Goal: Task Accomplishment & Management: Manage account settings

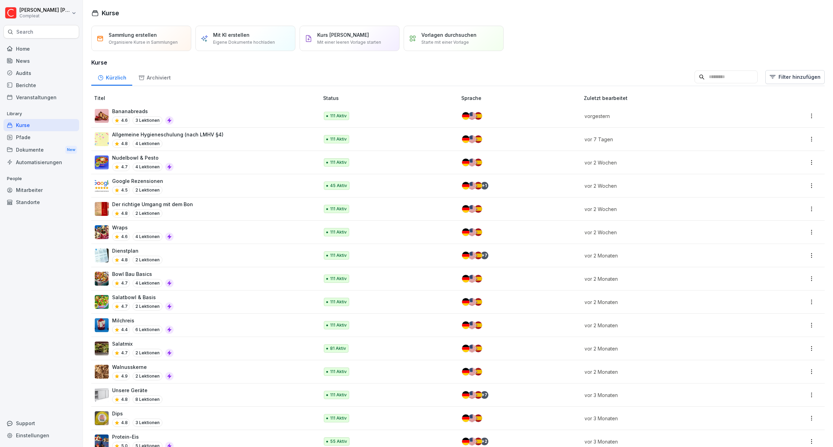
click at [23, 189] on div "Mitarbeiter" at bounding box center [41, 190] width 76 height 12
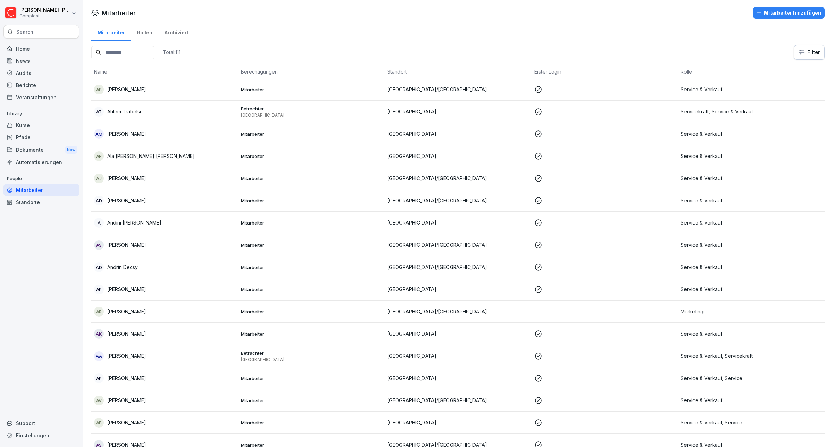
click at [176, 31] on div "Archiviert" at bounding box center [176, 32] width 36 height 18
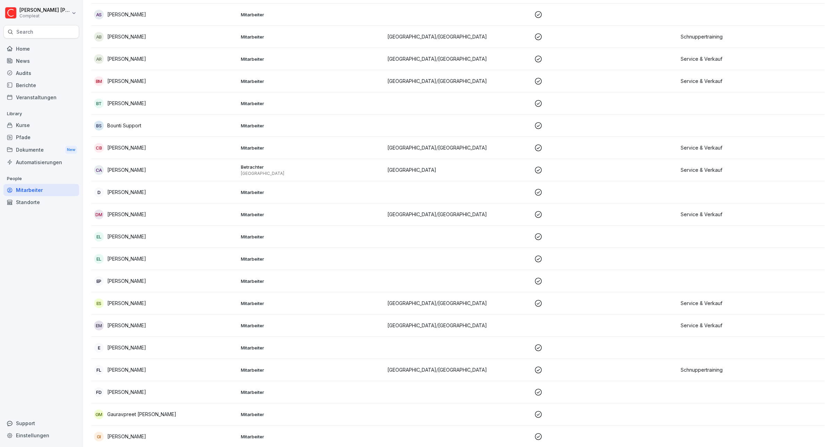
scroll to position [217, 0]
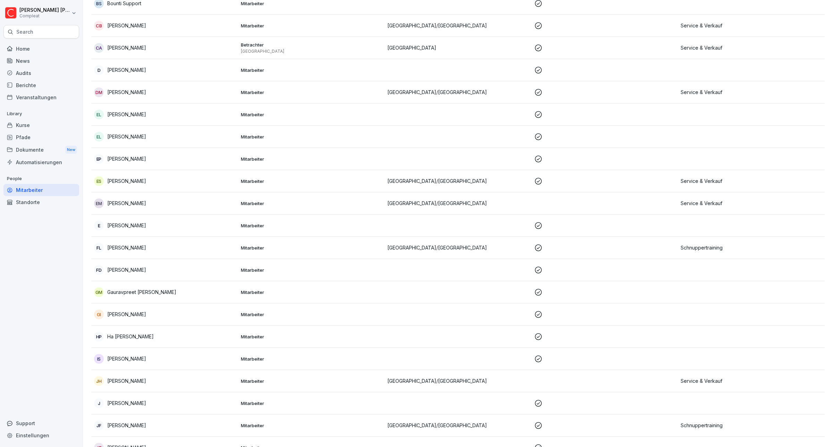
click at [157, 291] on p "Gauravpreet [PERSON_NAME]" at bounding box center [141, 291] width 69 height 7
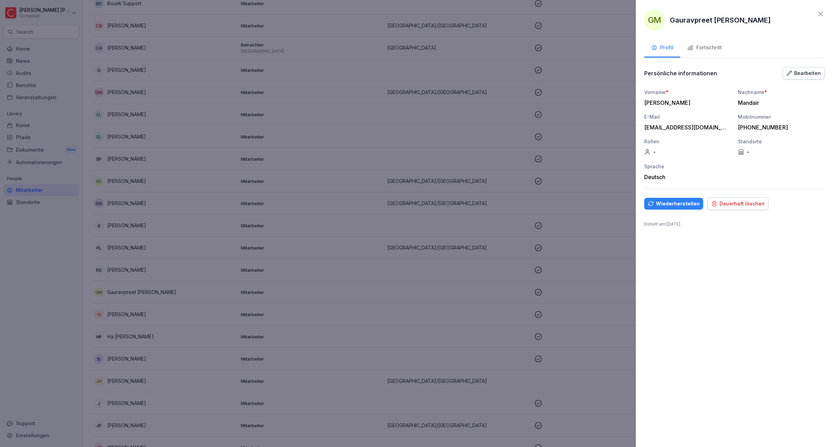
click at [607, 113] on div at bounding box center [416, 223] width 833 height 447
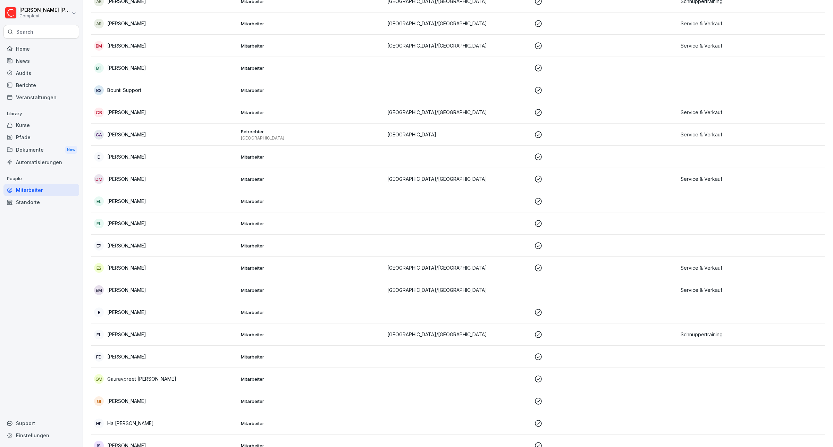
scroll to position [0, 0]
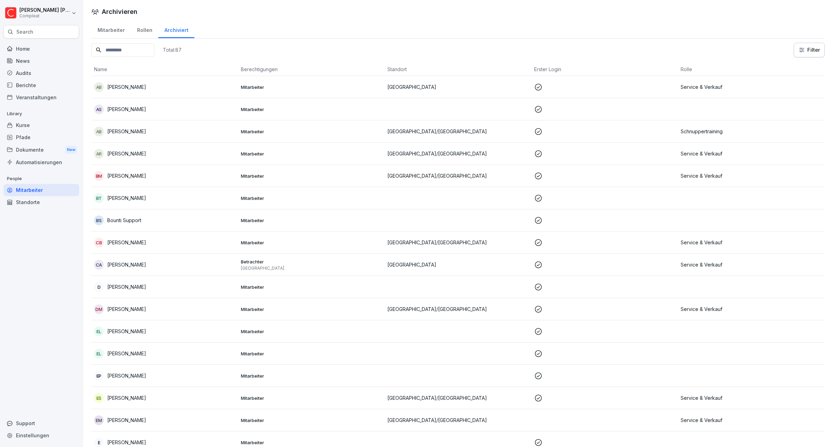
click at [36, 191] on div "Mitarbeiter" at bounding box center [41, 190] width 76 height 12
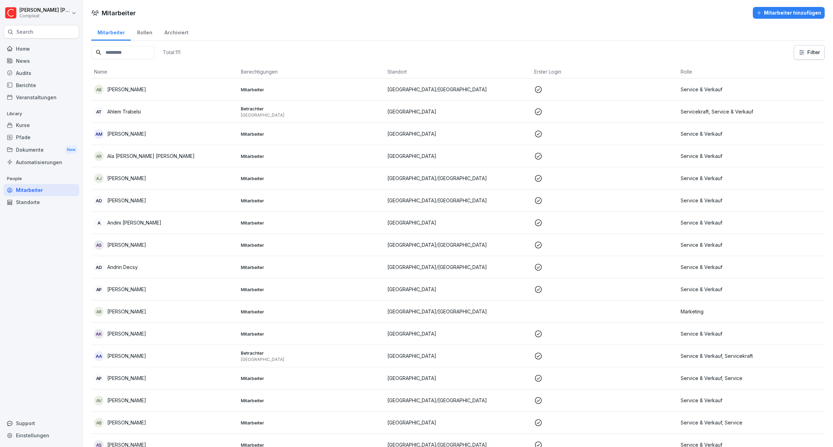
click at [108, 32] on div "Mitarbeiter" at bounding box center [111, 32] width 40 height 18
click at [176, 30] on div "Archiviert" at bounding box center [176, 32] width 36 height 18
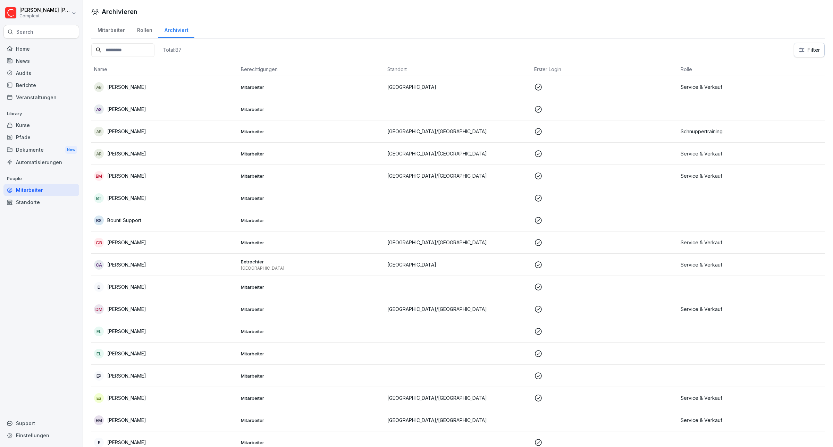
click at [143, 30] on div "Rollen" at bounding box center [144, 29] width 27 height 18
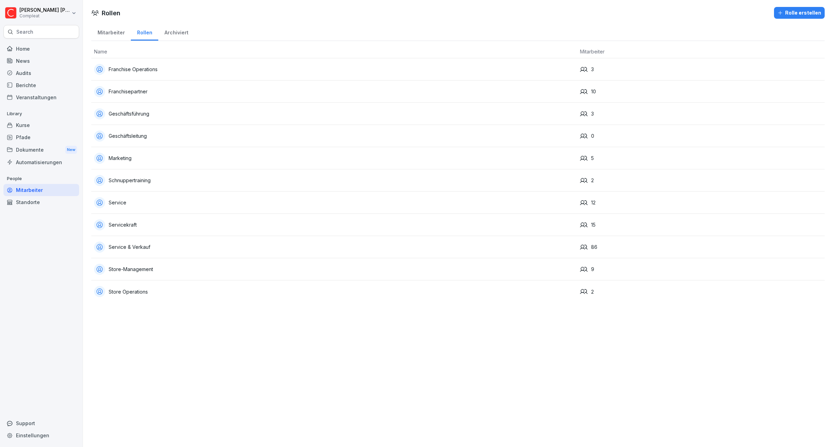
click at [109, 31] on div "Mitarbeiter" at bounding box center [111, 32] width 40 height 18
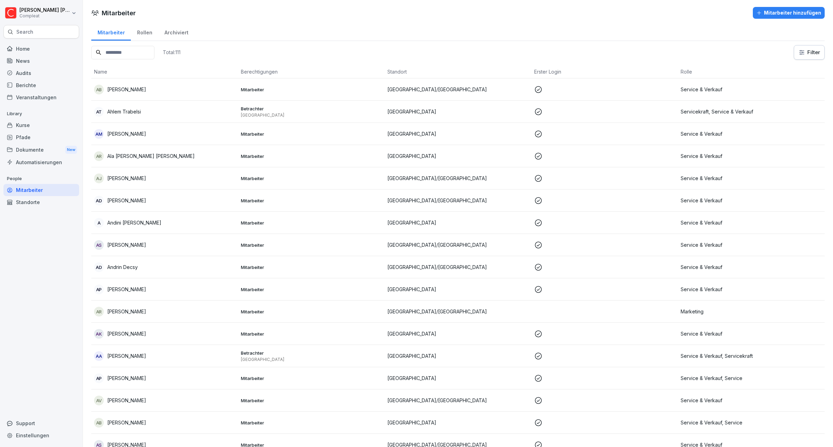
click at [129, 51] on input at bounding box center [122, 53] width 63 height 14
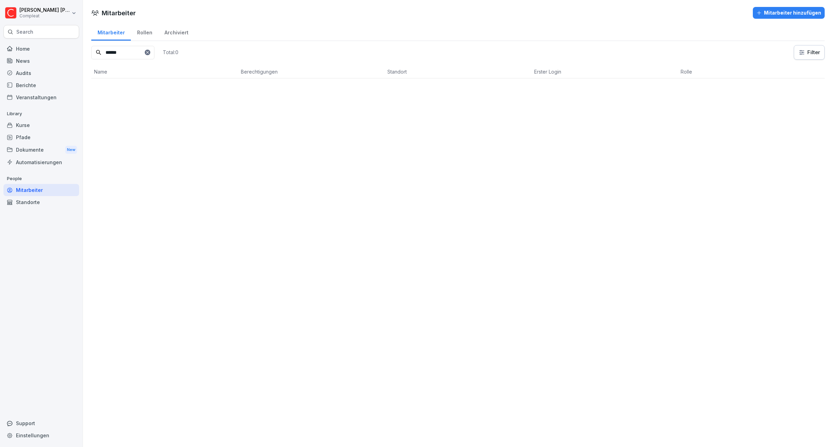
click at [129, 51] on input "******" at bounding box center [122, 53] width 63 height 14
click at [134, 53] on input "******" at bounding box center [122, 53] width 63 height 14
click at [144, 50] on input "******" at bounding box center [122, 53] width 63 height 14
type input "*"
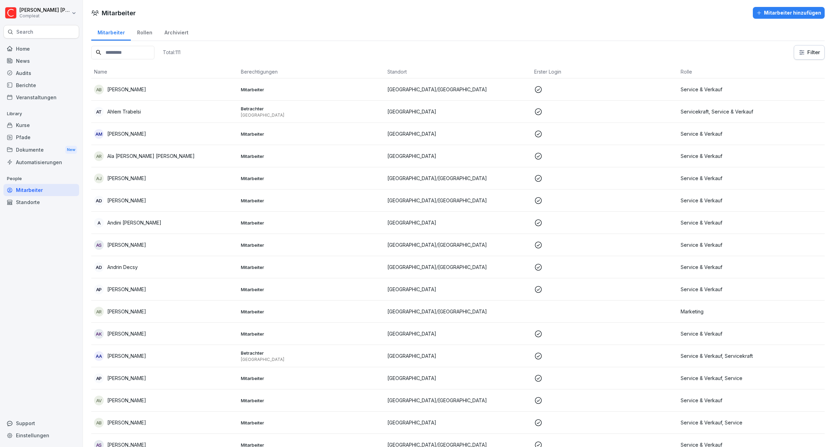
click at [178, 29] on div "Archiviert" at bounding box center [176, 32] width 36 height 18
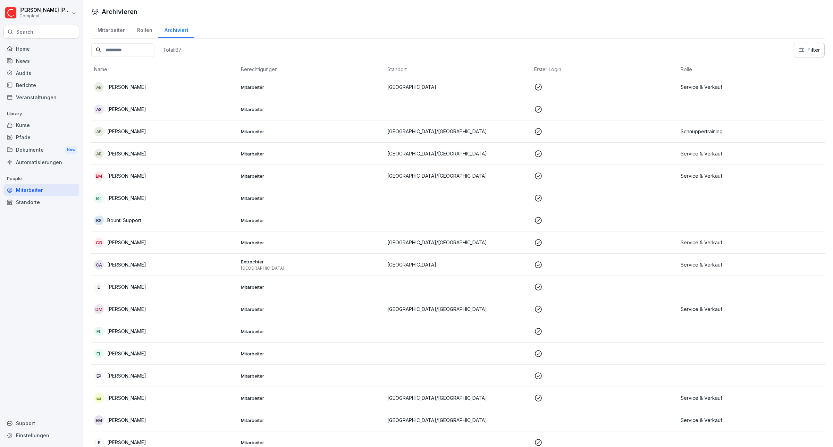
scroll to position [217, 0]
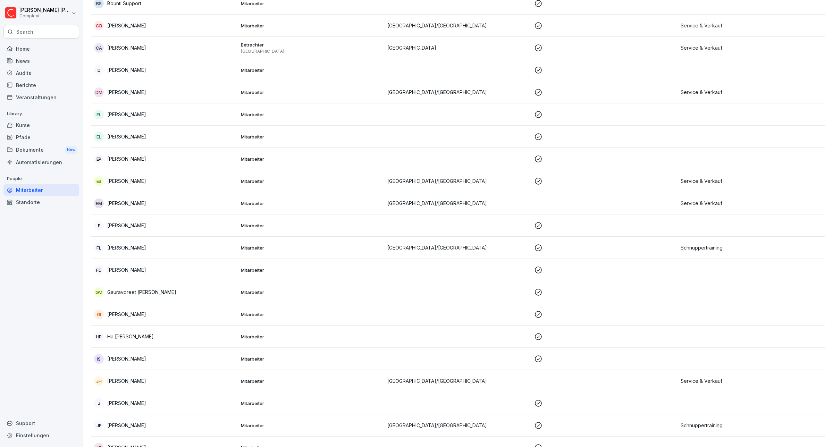
click at [162, 292] on p "Gauravpreet [PERSON_NAME]" at bounding box center [141, 291] width 69 height 7
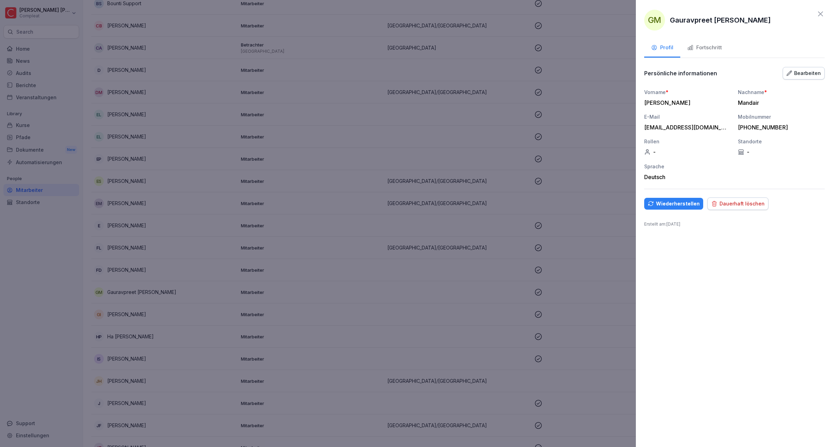
click at [743, 202] on div "Dauerhaft löschen" at bounding box center [737, 204] width 53 height 8
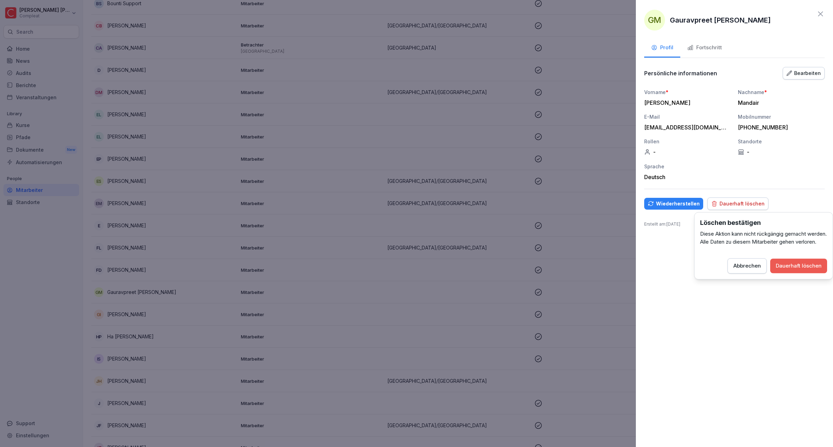
drag, startPoint x: 782, startPoint y: 272, endPoint x: 789, endPoint y: 219, distance: 53.6
click at [789, 219] on div "Löschen bestätigen Diese Aktion kann nicht rückgängig gemacht werden. Alle Date…" at bounding box center [763, 245] width 139 height 67
drag, startPoint x: 710, startPoint y: 278, endPoint x: 718, endPoint y: 277, distance: 8.0
click at [710, 273] on div "Abbrechen Dauerhaft löschen" at bounding box center [763, 265] width 127 height 15
click at [730, 273] on button "Abbrechen" at bounding box center [746, 265] width 39 height 15
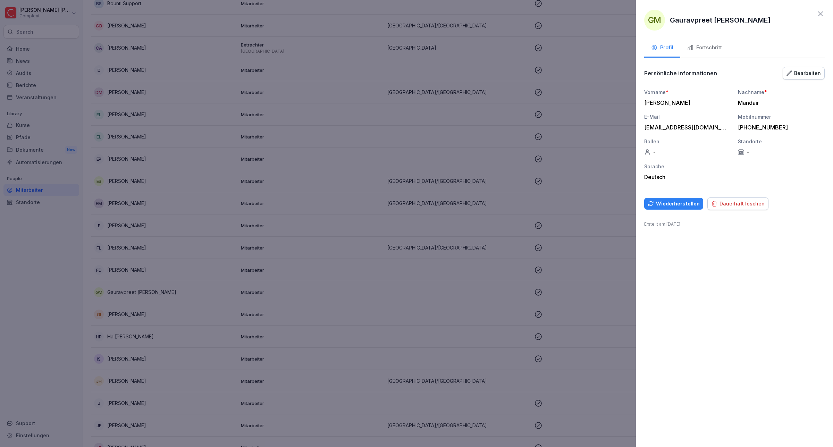
click at [737, 203] on div "Dauerhaft löschen" at bounding box center [737, 204] width 53 height 8
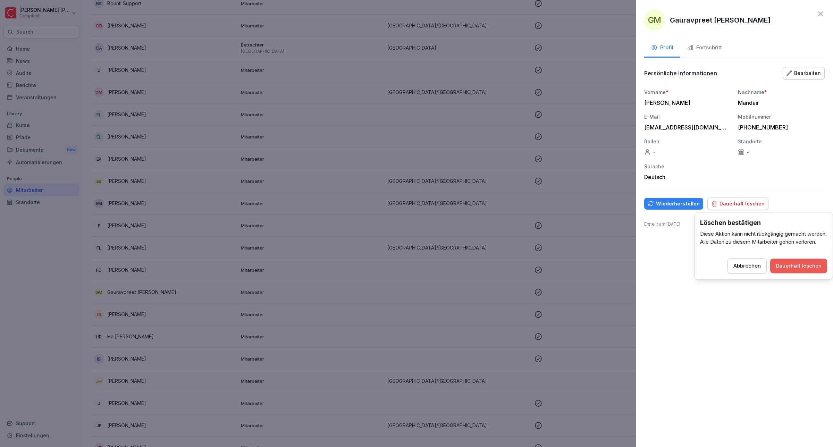
click at [787, 270] on div "Dauerhaft löschen" at bounding box center [799, 266] width 46 height 8
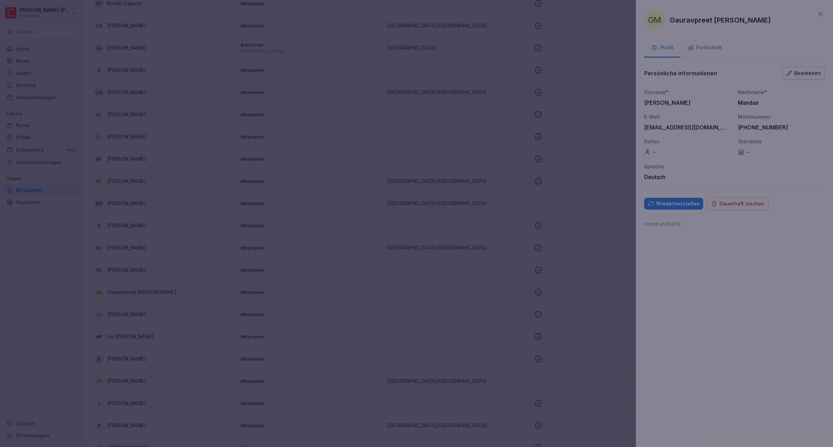
drag, startPoint x: 710, startPoint y: 275, endPoint x: 688, endPoint y: 176, distance: 101.5
click at [712, 271] on div at bounding box center [416, 223] width 833 height 447
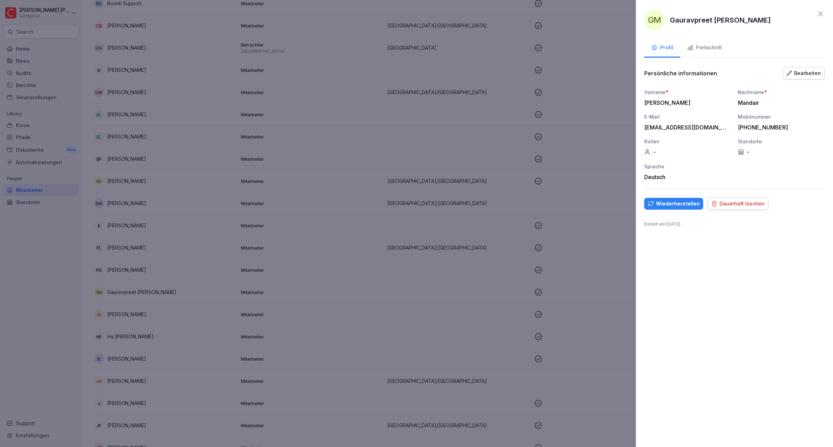
click at [655, 150] on div "-" at bounding box center [687, 152] width 87 height 7
click at [802, 72] on div "Bearbeiten" at bounding box center [803, 73] width 34 height 8
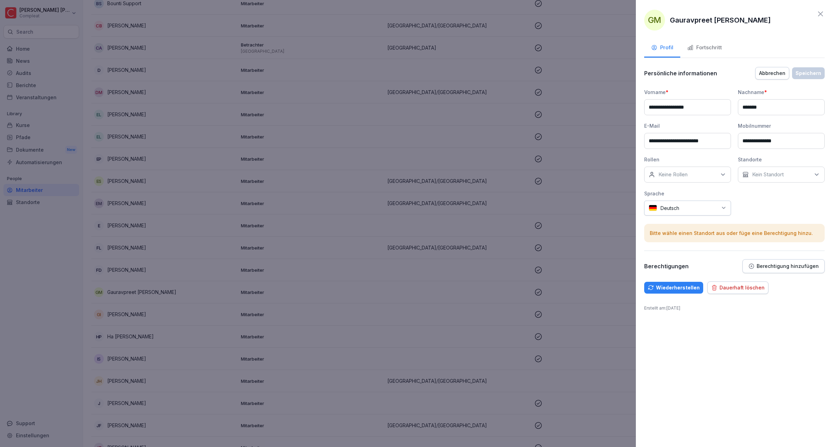
click at [792, 174] on div "Kein Standort" at bounding box center [781, 175] width 87 height 16
click at [692, 171] on div "Keine Rollen" at bounding box center [687, 175] width 87 height 16
click at [781, 207] on div "**********" at bounding box center [734, 152] width 180 height 127
click at [739, 287] on div "Dauerhaft löschen" at bounding box center [737, 288] width 53 height 8
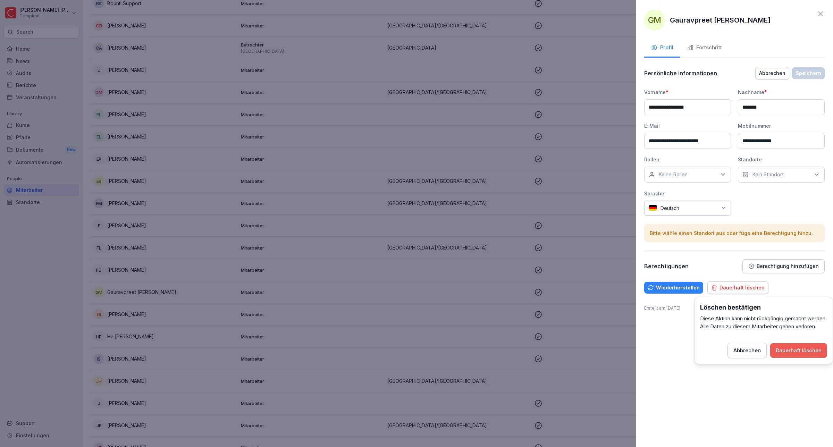
click at [792, 354] on div "Dauerhaft löschen" at bounding box center [799, 351] width 46 height 8
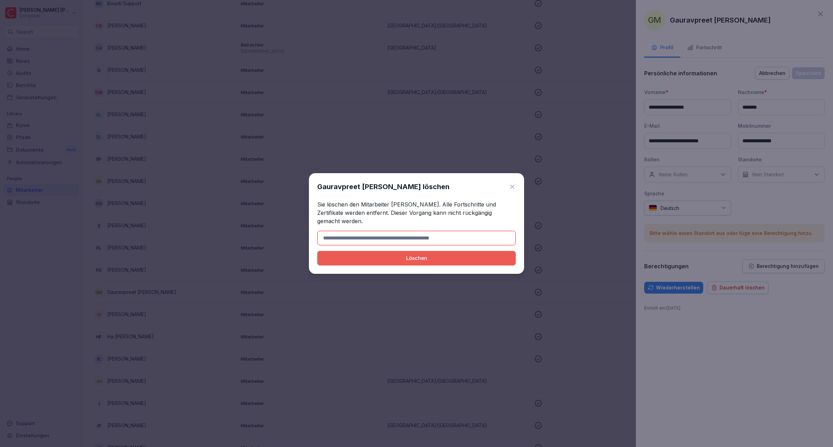
drag, startPoint x: 433, startPoint y: 237, endPoint x: 374, endPoint y: 236, distance: 59.0
click at [374, 236] on input at bounding box center [416, 238] width 199 height 15
drag, startPoint x: 410, startPoint y: 187, endPoint x: 291, endPoint y: 191, distance: 119.5
click at [291, 191] on body "[PERSON_NAME] Compleat Search Home News Audits Berichte Veranstaltungen Library…" at bounding box center [416, 223] width 833 height 447
copy body "Gauravpreet [PERSON_NAME]"
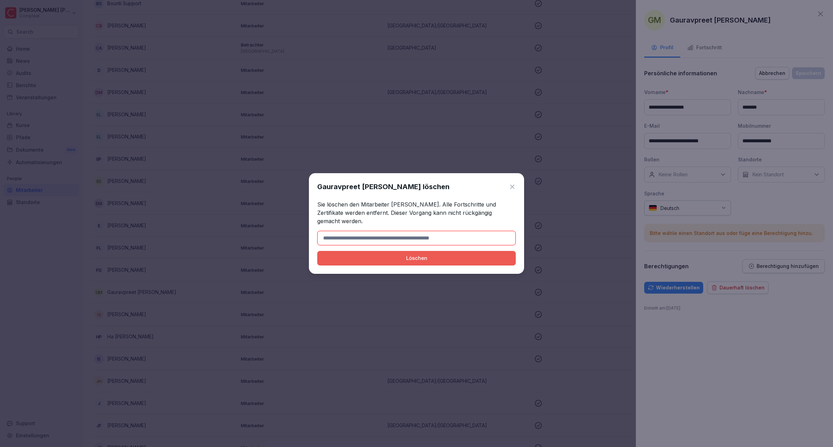
click at [367, 238] on input at bounding box center [416, 238] width 199 height 15
paste input "**********"
click at [405, 237] on input "**********" at bounding box center [416, 238] width 199 height 15
click at [317, 251] on button "Löschen" at bounding box center [416, 258] width 199 height 15
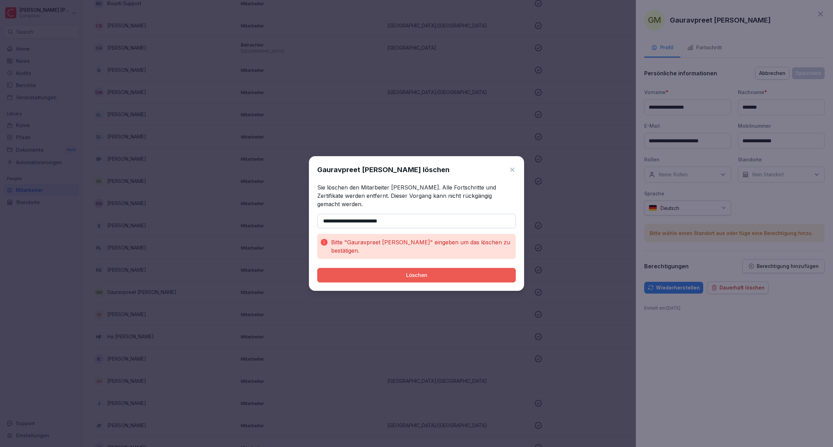
click at [326, 218] on input "**********" at bounding box center [416, 221] width 199 height 15
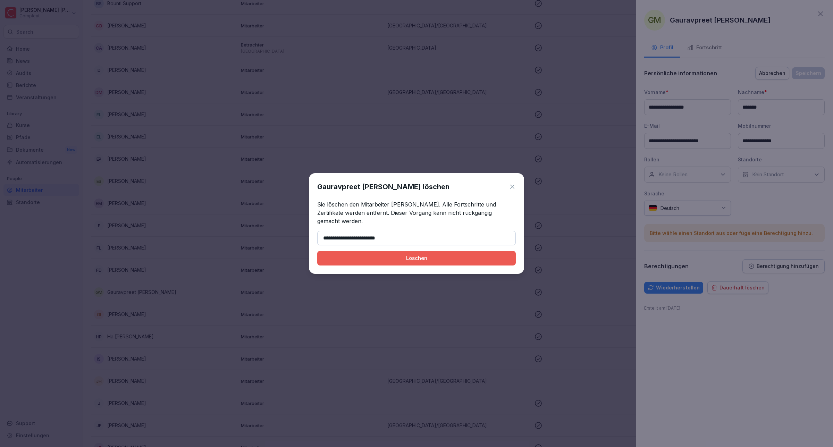
type input "**********"
click at [412, 259] on div "Löschen" at bounding box center [416, 258] width 187 height 8
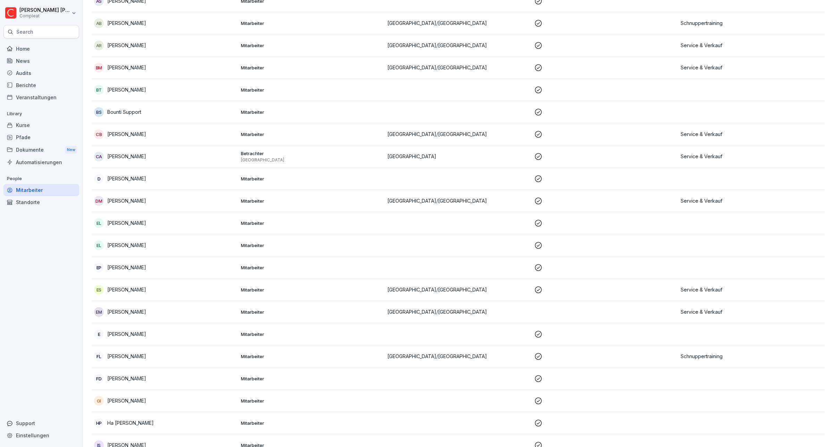
scroll to position [0, 0]
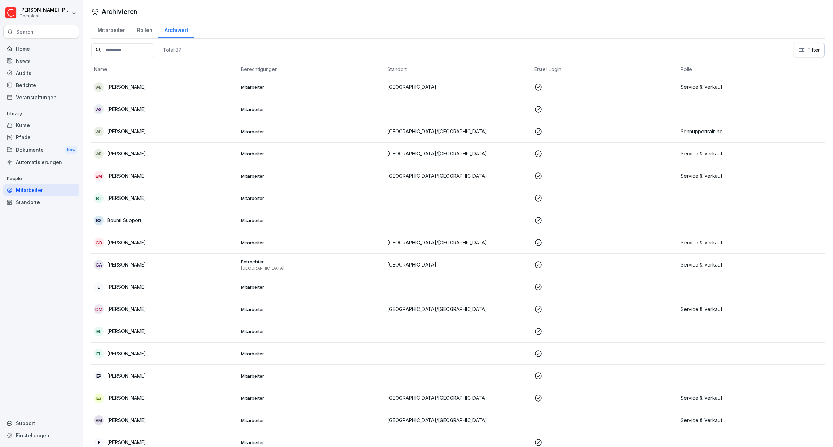
click at [129, 174] on p "[PERSON_NAME]" at bounding box center [126, 175] width 39 height 7
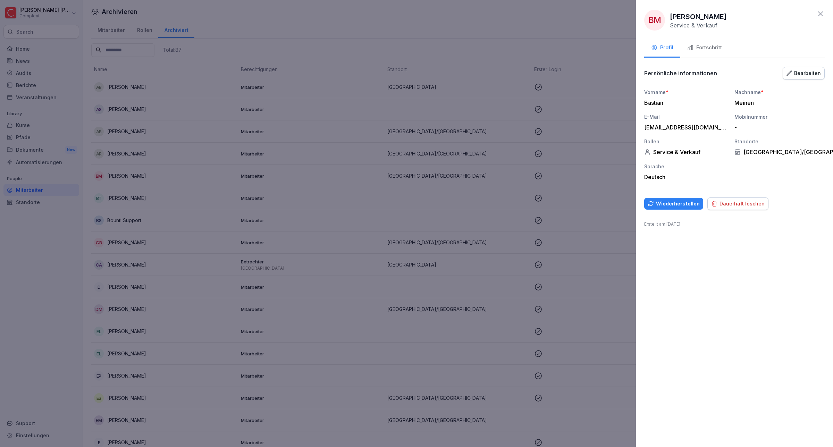
drag, startPoint x: 721, startPoint y: 16, endPoint x: 674, endPoint y: 16, distance: 47.2
click at [668, 16] on div "BM Bastian Meinen Service & Verkauf" at bounding box center [734, 20] width 180 height 21
copy p "[PERSON_NAME]"
click at [723, 208] on button "Dauerhaft löschen" at bounding box center [737, 203] width 61 height 12
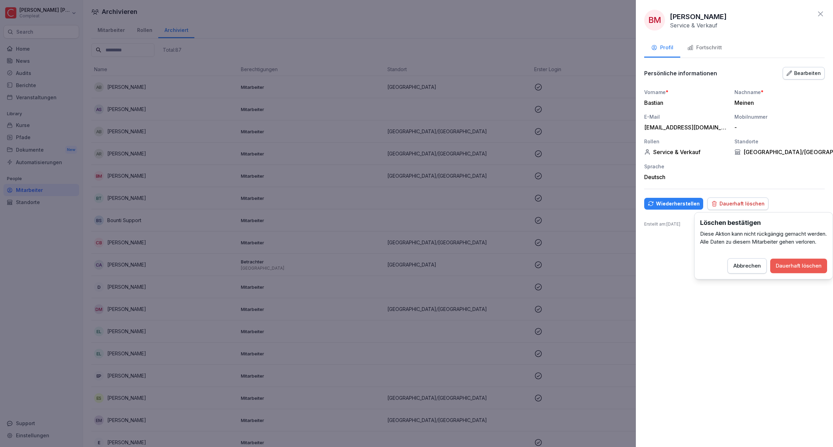
click at [794, 273] on button "Dauerhaft löschen" at bounding box center [798, 266] width 57 height 15
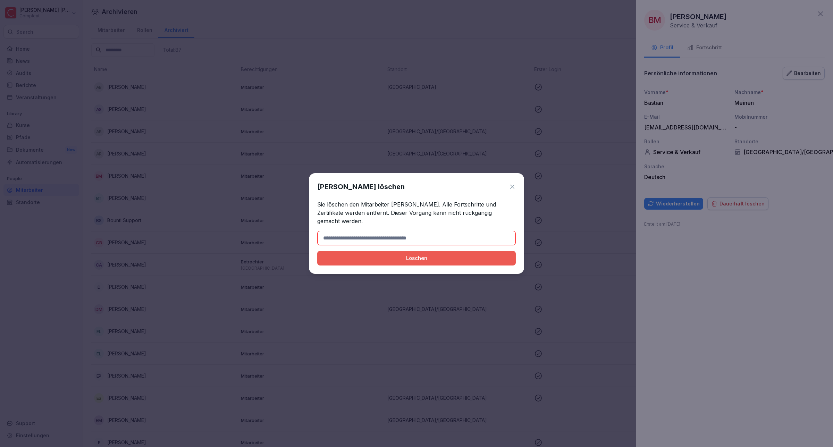
click at [429, 234] on input at bounding box center [416, 238] width 199 height 15
click at [420, 186] on div "[PERSON_NAME] löschen" at bounding box center [416, 187] width 199 height 10
click at [514, 190] on icon at bounding box center [512, 186] width 7 height 7
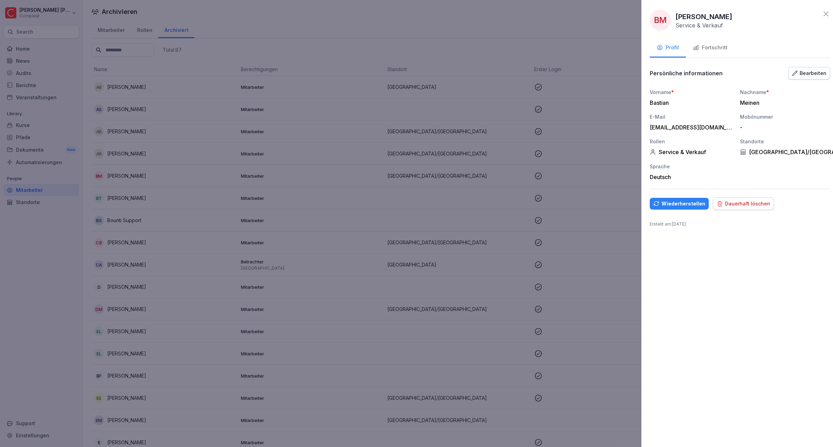
click at [127, 195] on div at bounding box center [416, 223] width 833 height 447
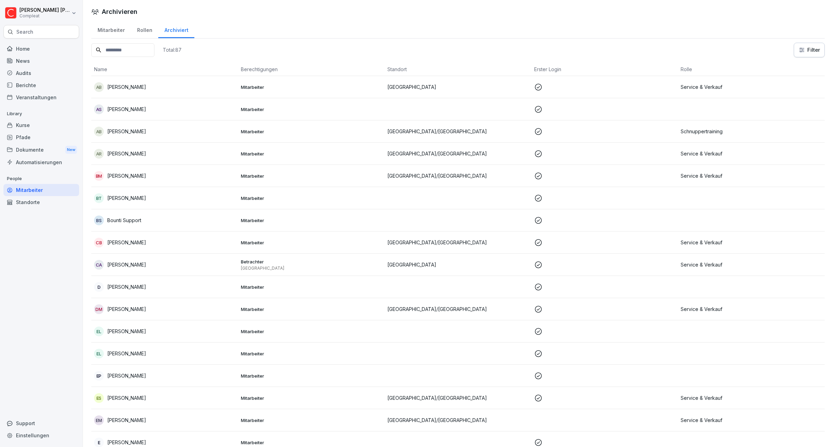
click at [127, 198] on p "[PERSON_NAME]" at bounding box center [126, 197] width 39 height 7
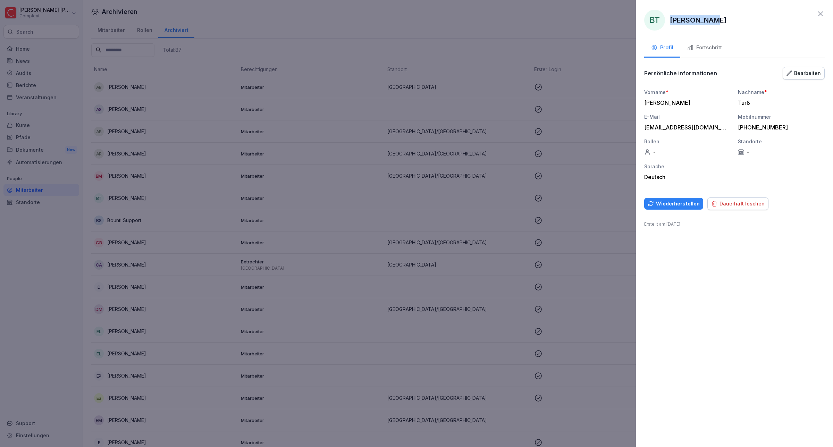
drag, startPoint x: 707, startPoint y: 20, endPoint x: 637, endPoint y: 19, distance: 70.5
click at [637, 19] on div "BT [PERSON_NAME] Profil Fortschritt Persönliche informationen Bearbeiten Vornam…" at bounding box center [734, 223] width 197 height 447
copy p "[PERSON_NAME]"
click at [677, 207] on div "Wiederherstellen" at bounding box center [674, 204] width 52 height 8
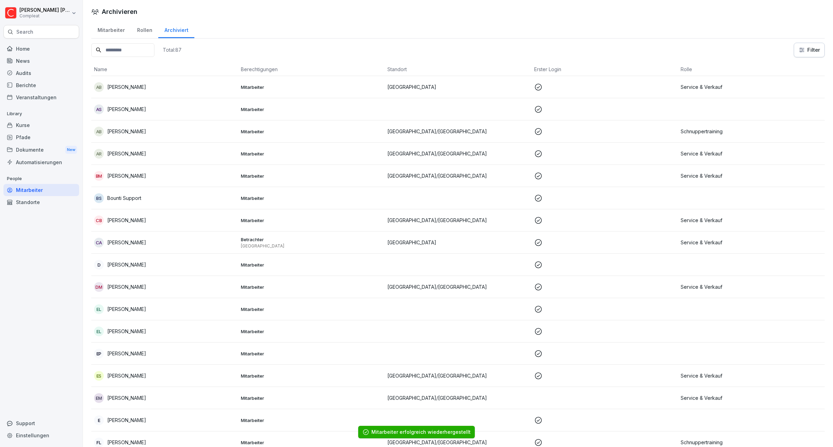
click at [379, 14] on div "Archivieren" at bounding box center [458, 11] width 750 height 9
click at [132, 332] on p "[PERSON_NAME]" at bounding box center [126, 331] width 39 height 7
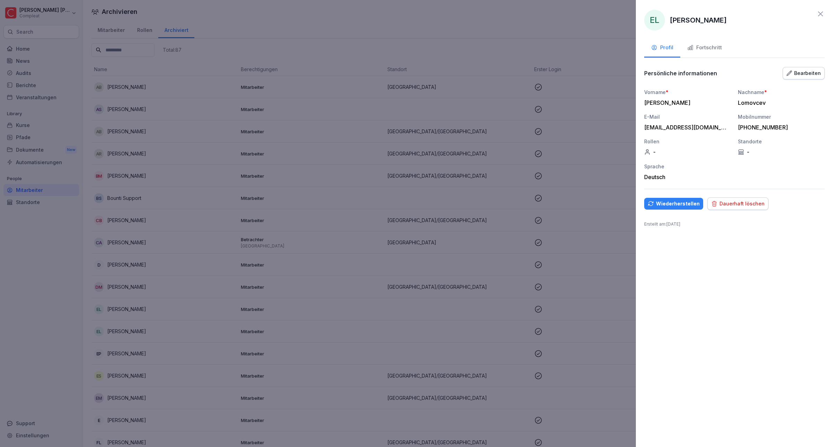
drag, startPoint x: 741, startPoint y: 203, endPoint x: 726, endPoint y: 27, distance: 177.3
click at [726, 27] on div "EL [PERSON_NAME] Profil Fortschritt Persönliche informationen Bearbeiten Vornam…" at bounding box center [734, 223] width 197 height 447
drag, startPoint x: 726, startPoint y: 17, endPoint x: 628, endPoint y: 23, distance: 98.0
click at [628, 23] on body "[PERSON_NAME] Compleat Search Home News Audits Berichte Veranstaltungen Library…" at bounding box center [416, 223] width 833 height 447
copy body "EL [PERSON_NAME]"
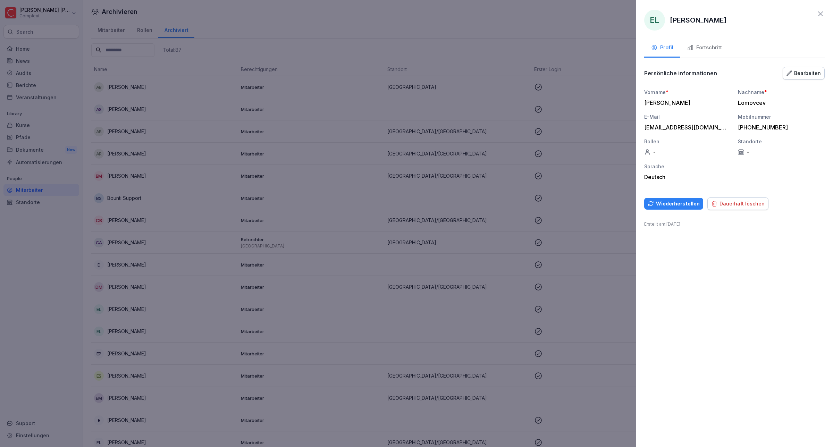
click at [745, 207] on div "Dauerhaft löschen" at bounding box center [737, 204] width 53 height 8
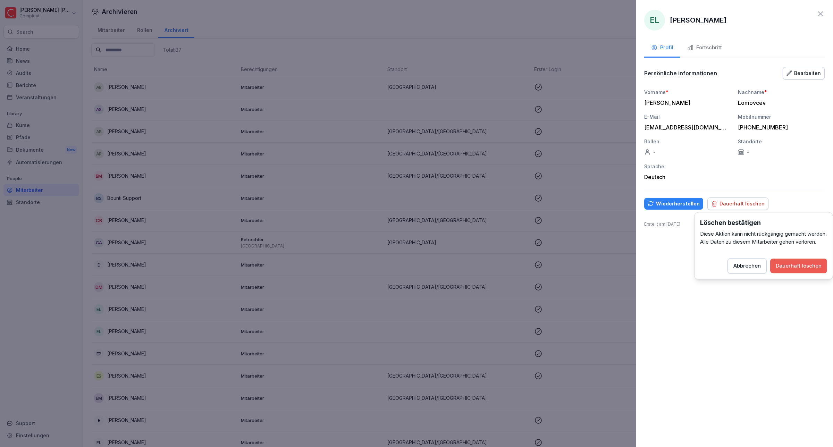
click at [793, 273] on button "Dauerhaft löschen" at bounding box center [798, 266] width 57 height 15
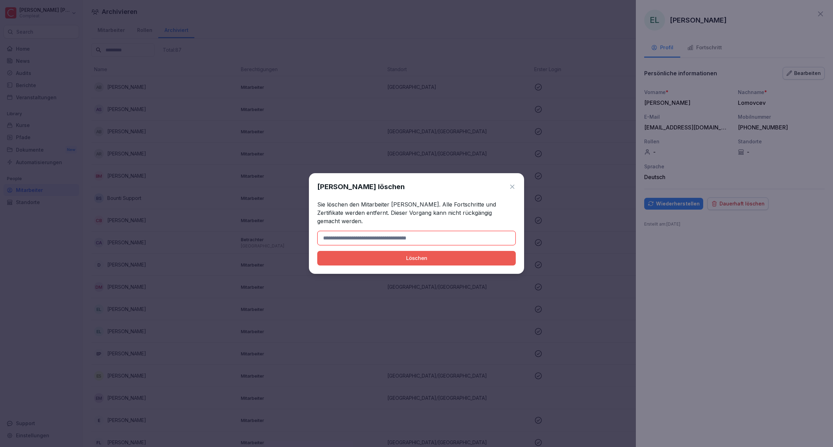
click at [385, 238] on input at bounding box center [416, 238] width 199 height 15
click at [382, 261] on div "Löschen" at bounding box center [416, 258] width 187 height 8
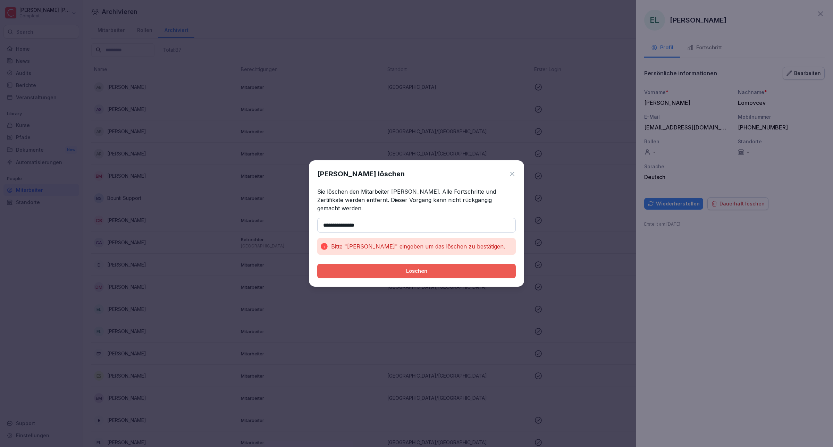
click at [325, 225] on input "**********" at bounding box center [416, 225] width 199 height 15
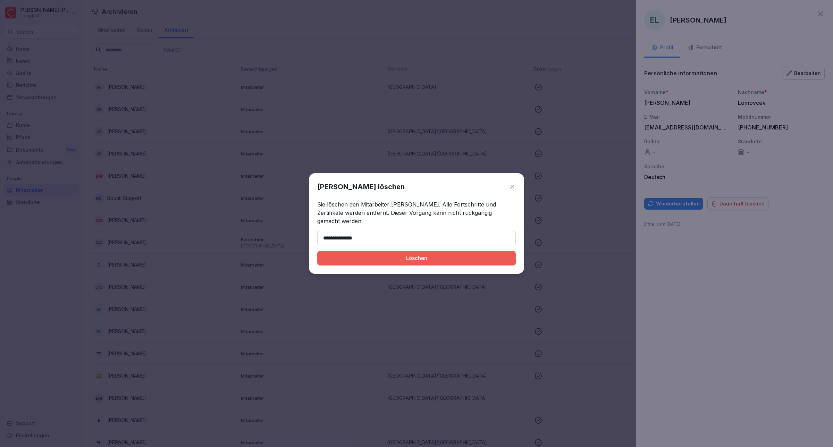
type input "**********"
click at [365, 260] on div "Löschen" at bounding box center [416, 258] width 187 height 8
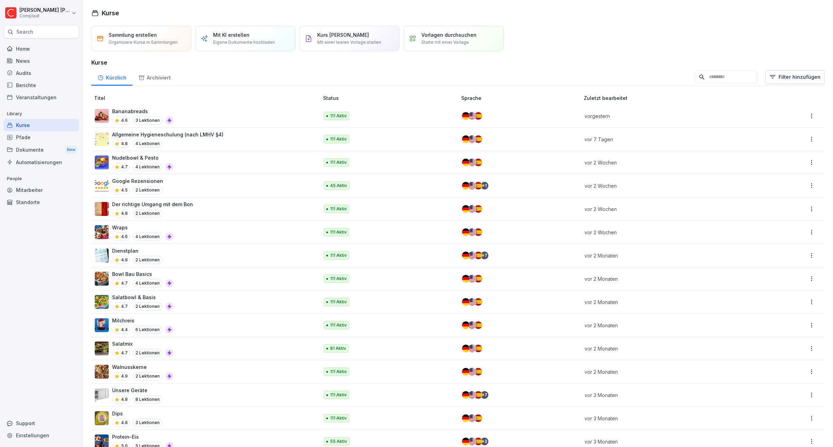
click at [37, 190] on div "Mitarbeiter" at bounding box center [41, 190] width 76 height 12
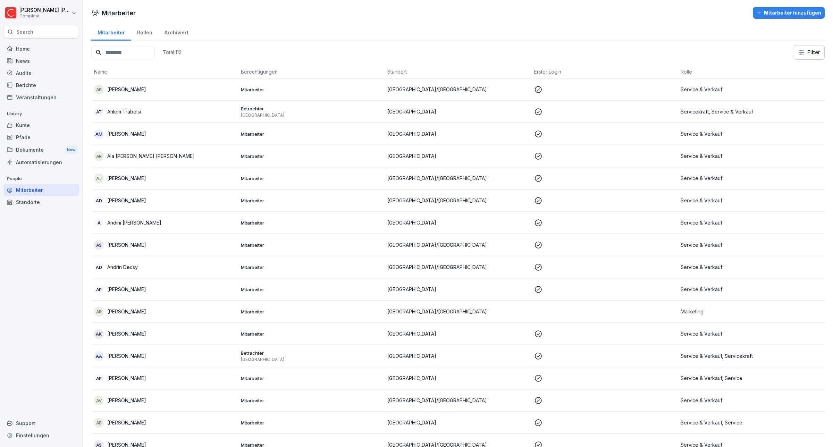
click at [177, 28] on div "Archiviert" at bounding box center [176, 32] width 36 height 18
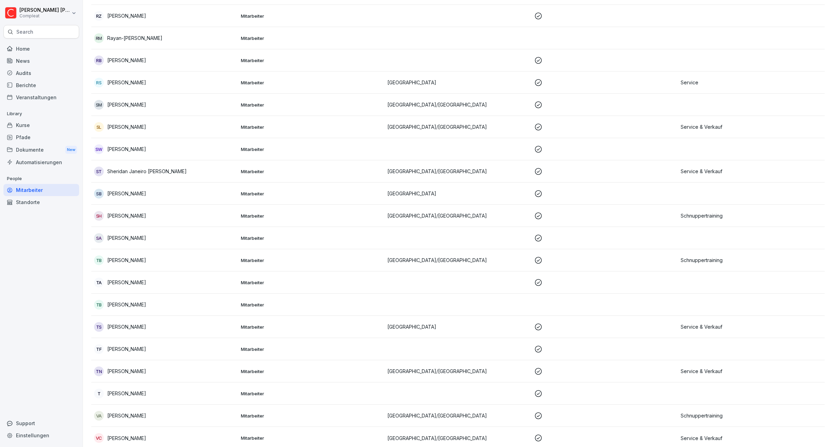
scroll to position [1417, 0]
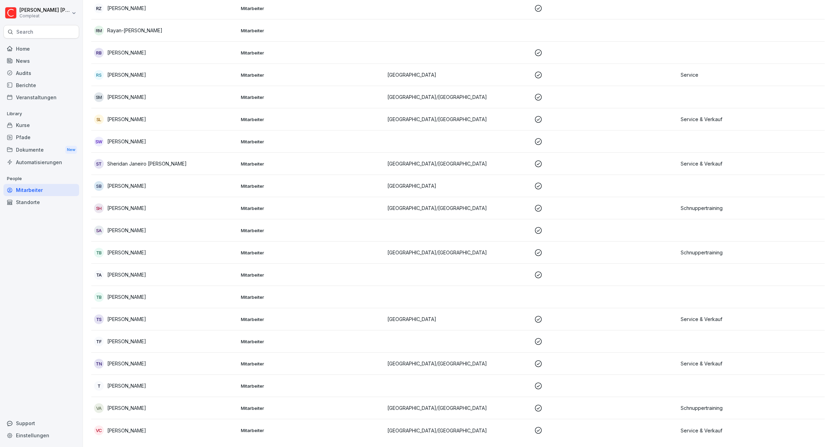
click at [135, 427] on p "[PERSON_NAME]" at bounding box center [126, 430] width 39 height 7
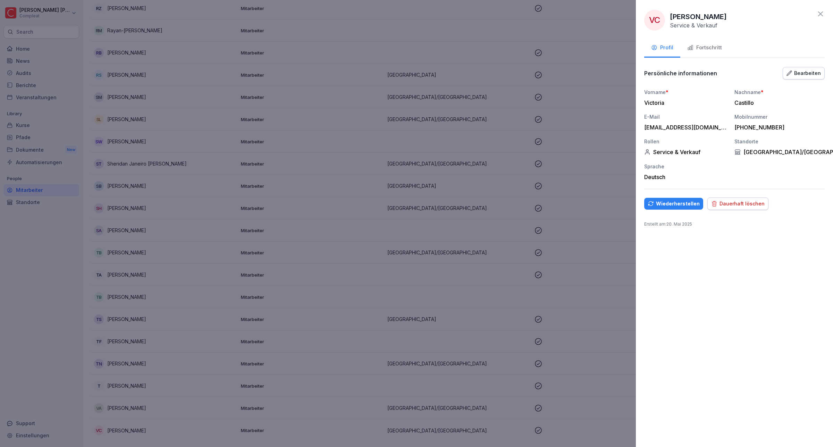
drag, startPoint x: 721, startPoint y: 16, endPoint x: 672, endPoint y: 16, distance: 49.6
click at [672, 16] on p "[PERSON_NAME]" at bounding box center [698, 16] width 57 height 10
copy p "[PERSON_NAME]"
click at [748, 204] on div "Dauerhaft löschen" at bounding box center [737, 204] width 53 height 8
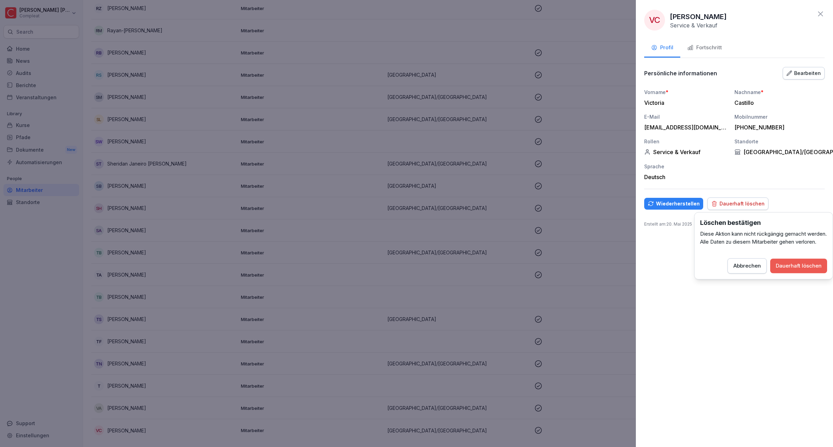
click at [787, 273] on button "Dauerhaft löschen" at bounding box center [798, 266] width 57 height 15
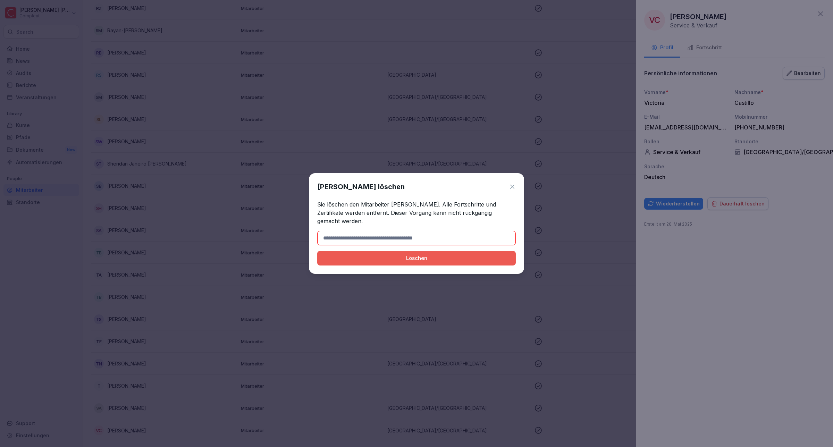
click at [323, 235] on input at bounding box center [416, 238] width 199 height 15
click at [323, 237] on input "**********" at bounding box center [416, 238] width 199 height 15
type input "**********"
click at [356, 257] on div "Löschen" at bounding box center [416, 258] width 187 height 8
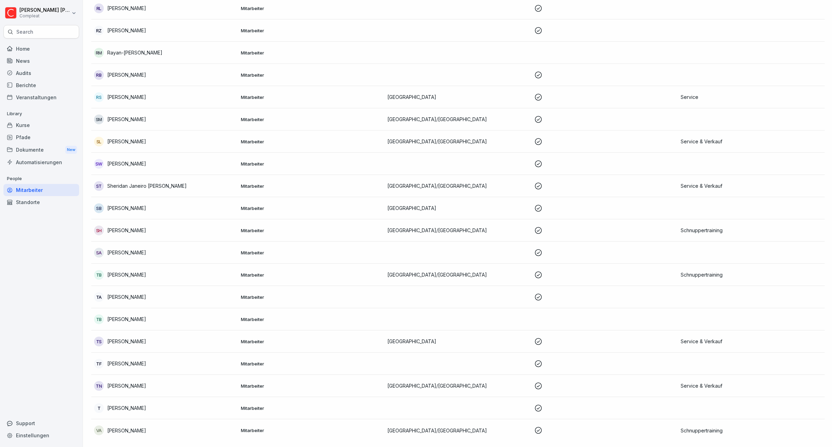
scroll to position [1373, 0]
click at [135, 404] on p "[PERSON_NAME]" at bounding box center [126, 407] width 39 height 7
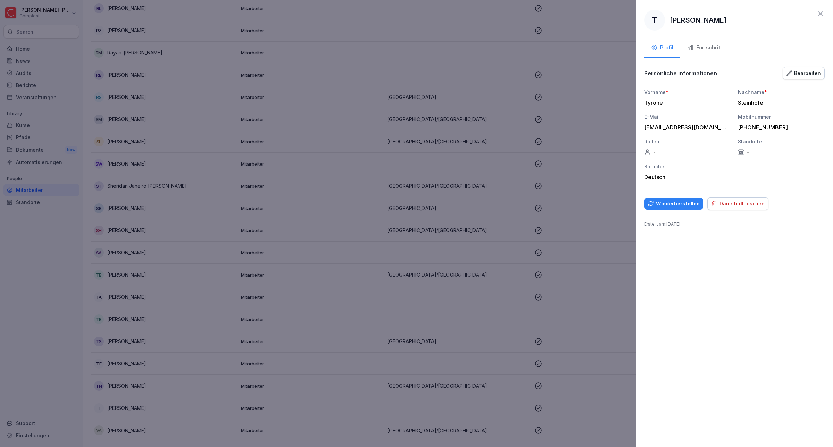
drag, startPoint x: 728, startPoint y: 18, endPoint x: 671, endPoint y: 21, distance: 57.3
click at [671, 21] on p "[PERSON_NAME]" at bounding box center [698, 20] width 57 height 10
copy p "[PERSON_NAME]"
click at [737, 202] on div "Dauerhaft löschen" at bounding box center [737, 204] width 53 height 8
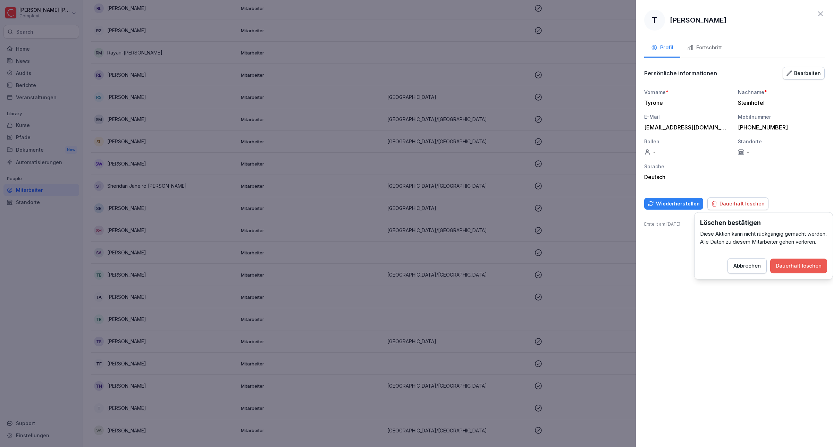
click at [792, 270] on div "Dauerhaft löschen" at bounding box center [799, 266] width 46 height 8
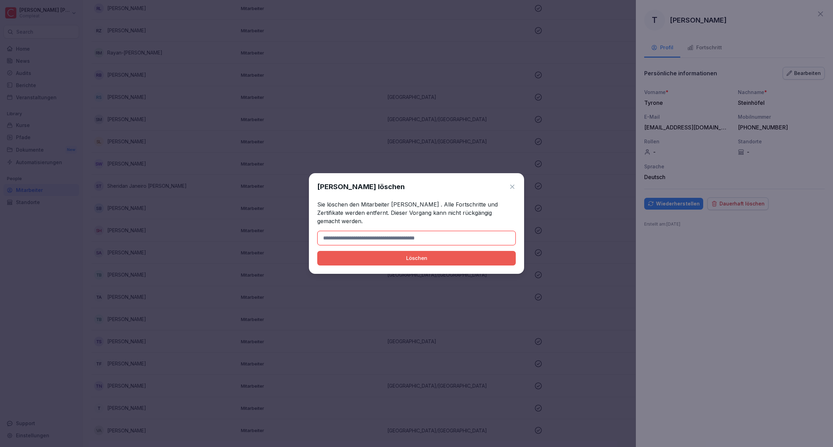
click at [336, 238] on input at bounding box center [416, 238] width 199 height 15
click at [323, 236] on input "**********" at bounding box center [416, 238] width 199 height 15
type input "**********"
click at [371, 261] on div "Löschen" at bounding box center [416, 258] width 187 height 8
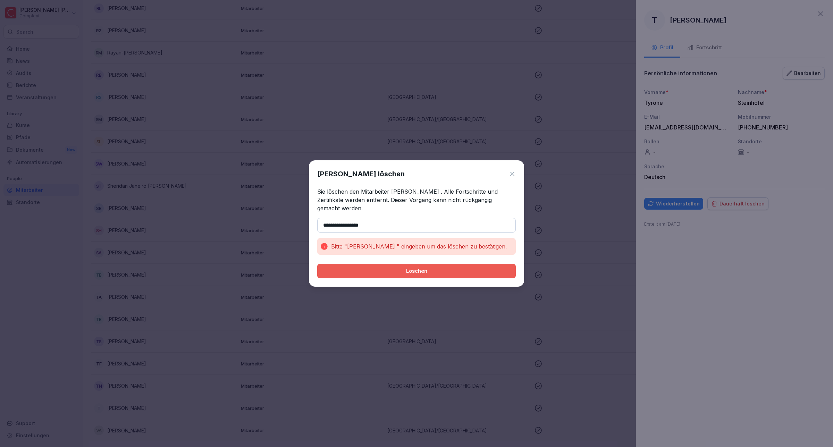
click at [386, 271] on div "Löschen" at bounding box center [416, 271] width 187 height 8
click at [382, 214] on div "**********" at bounding box center [416, 223] width 215 height 126
click at [384, 225] on input "**********" at bounding box center [416, 225] width 199 height 15
click at [322, 224] on input "**********" at bounding box center [416, 225] width 199 height 15
click at [380, 214] on div "**********" at bounding box center [416, 223] width 215 height 126
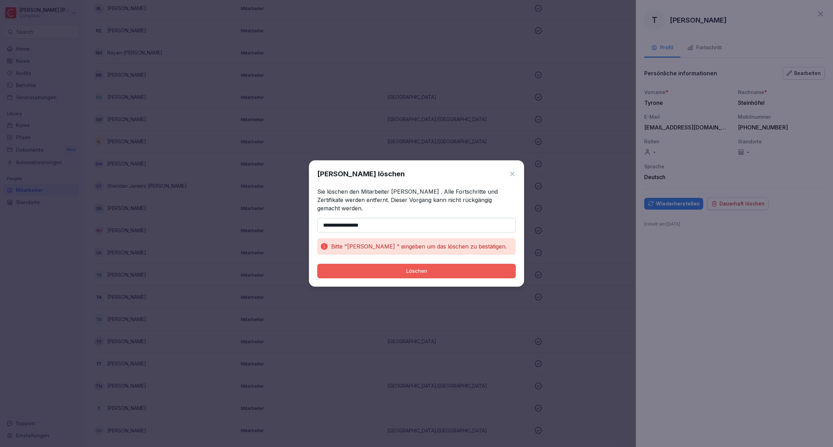
click at [387, 269] on div "Löschen" at bounding box center [416, 271] width 187 height 8
click at [396, 228] on input "**********" at bounding box center [416, 225] width 199 height 15
click at [400, 276] on button "Löschen" at bounding box center [416, 271] width 199 height 15
click at [400, 270] on div "Löschen" at bounding box center [416, 271] width 187 height 8
click at [513, 172] on icon at bounding box center [512, 173] width 7 height 7
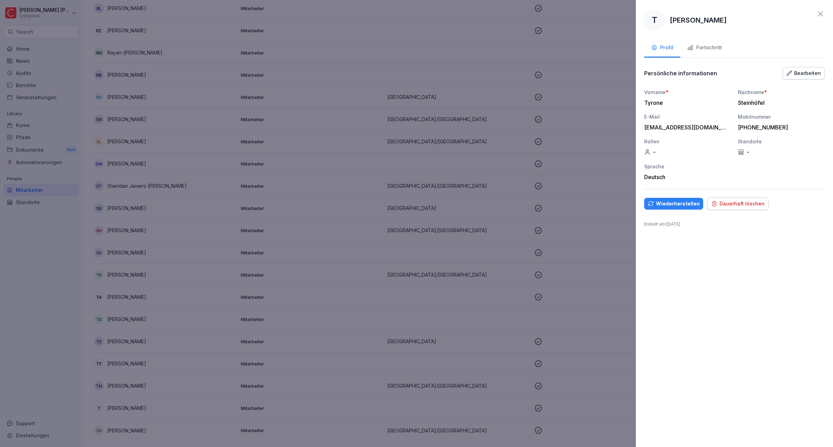
click at [672, 18] on p "[PERSON_NAME]" at bounding box center [698, 20] width 57 height 10
drag, startPoint x: 672, startPoint y: 19, endPoint x: 731, endPoint y: 20, distance: 59.7
click at [731, 20] on div "T Tyrone Steinhöfel" at bounding box center [734, 20] width 180 height 21
copy p "[PERSON_NAME]"
click at [726, 205] on div "Dauerhaft löschen" at bounding box center [737, 204] width 53 height 8
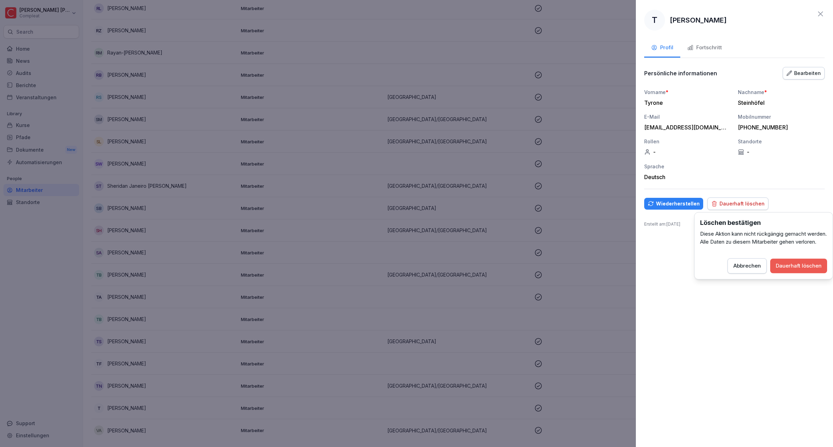
click at [782, 270] on div "Dauerhaft löschen" at bounding box center [799, 266] width 46 height 8
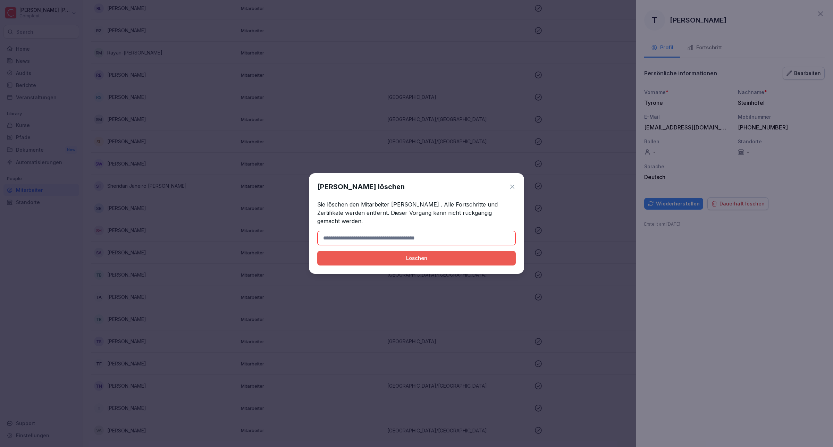
click at [351, 238] on input at bounding box center [416, 238] width 199 height 15
click at [414, 257] on div "Löschen" at bounding box center [416, 258] width 187 height 8
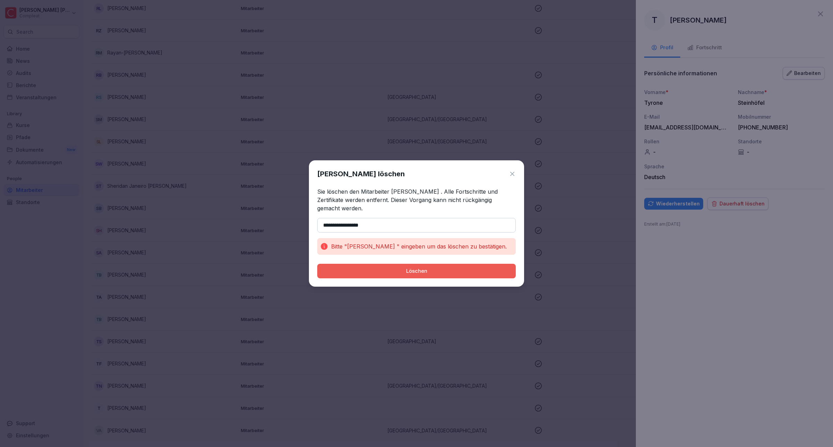
click at [377, 223] on input "**********" at bounding box center [416, 225] width 199 height 15
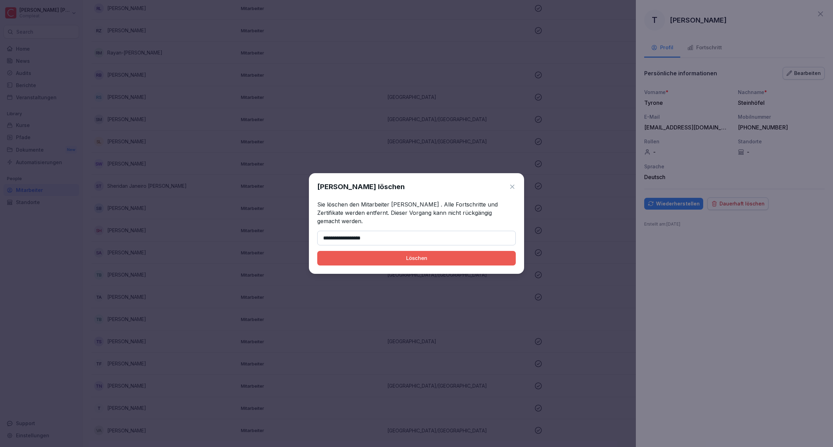
type input "**********"
click at [386, 259] on div "Löschen" at bounding box center [416, 258] width 187 height 8
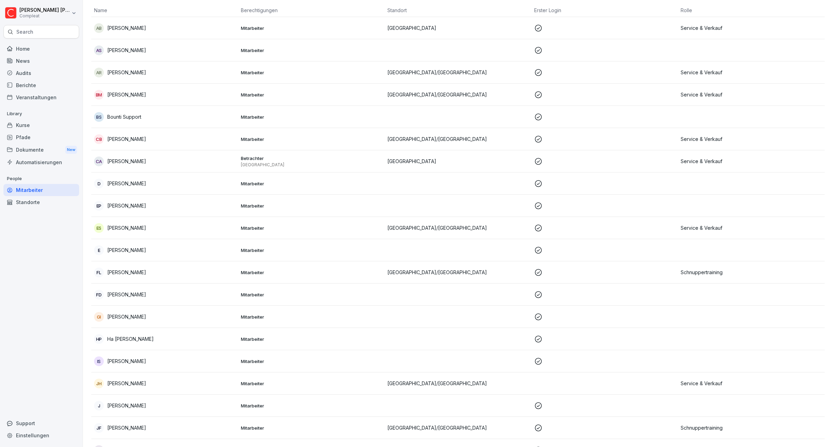
scroll to position [4, 0]
